Goal: Information Seeking & Learning: Learn about a topic

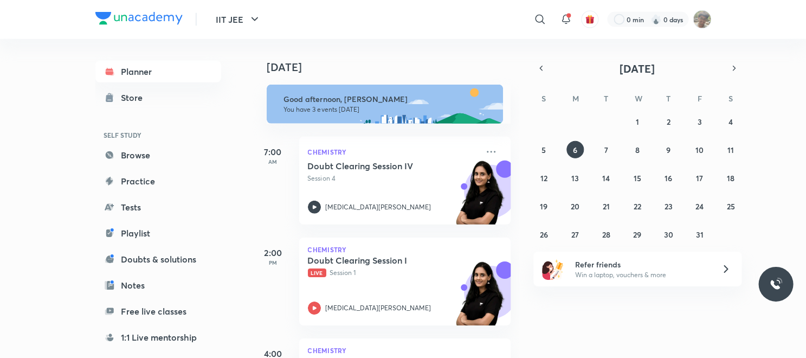
scroll to position [90, 0]
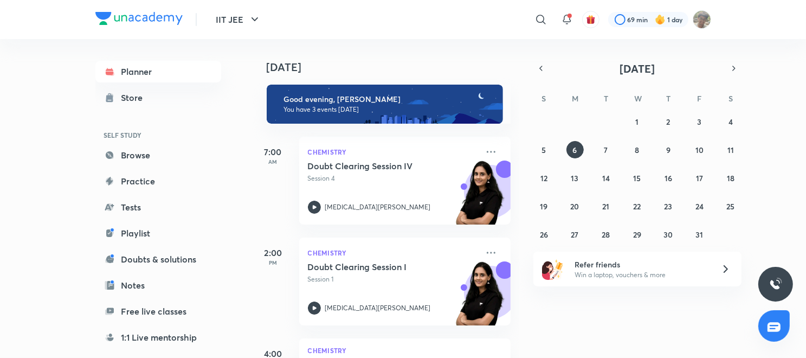
scroll to position [90, 0]
